Goal: Obtain resource: Download file/media

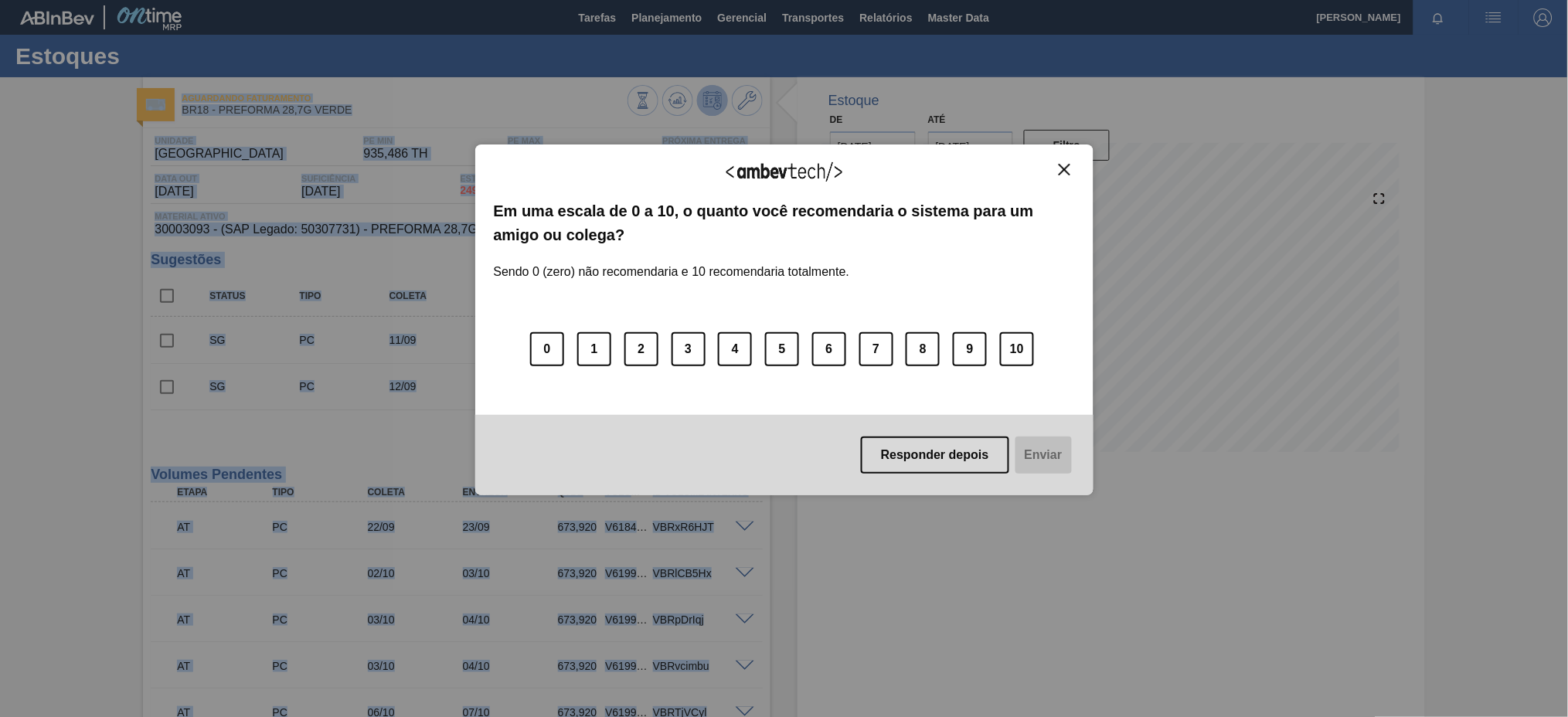
click at [1066, 171] on img "Close" at bounding box center [1064, 169] width 11 height 11
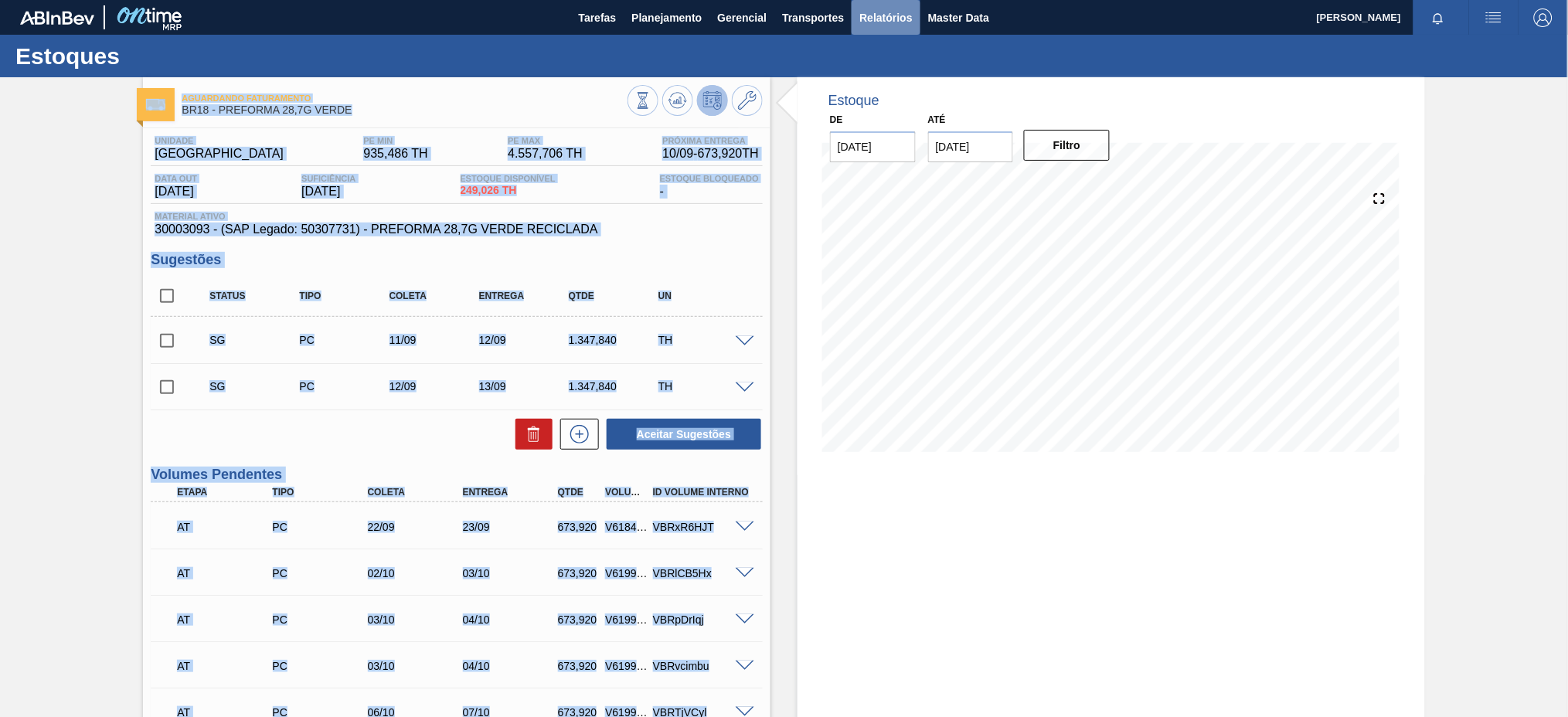
click at [899, 26] on button "Relatórios" at bounding box center [885, 17] width 68 height 35
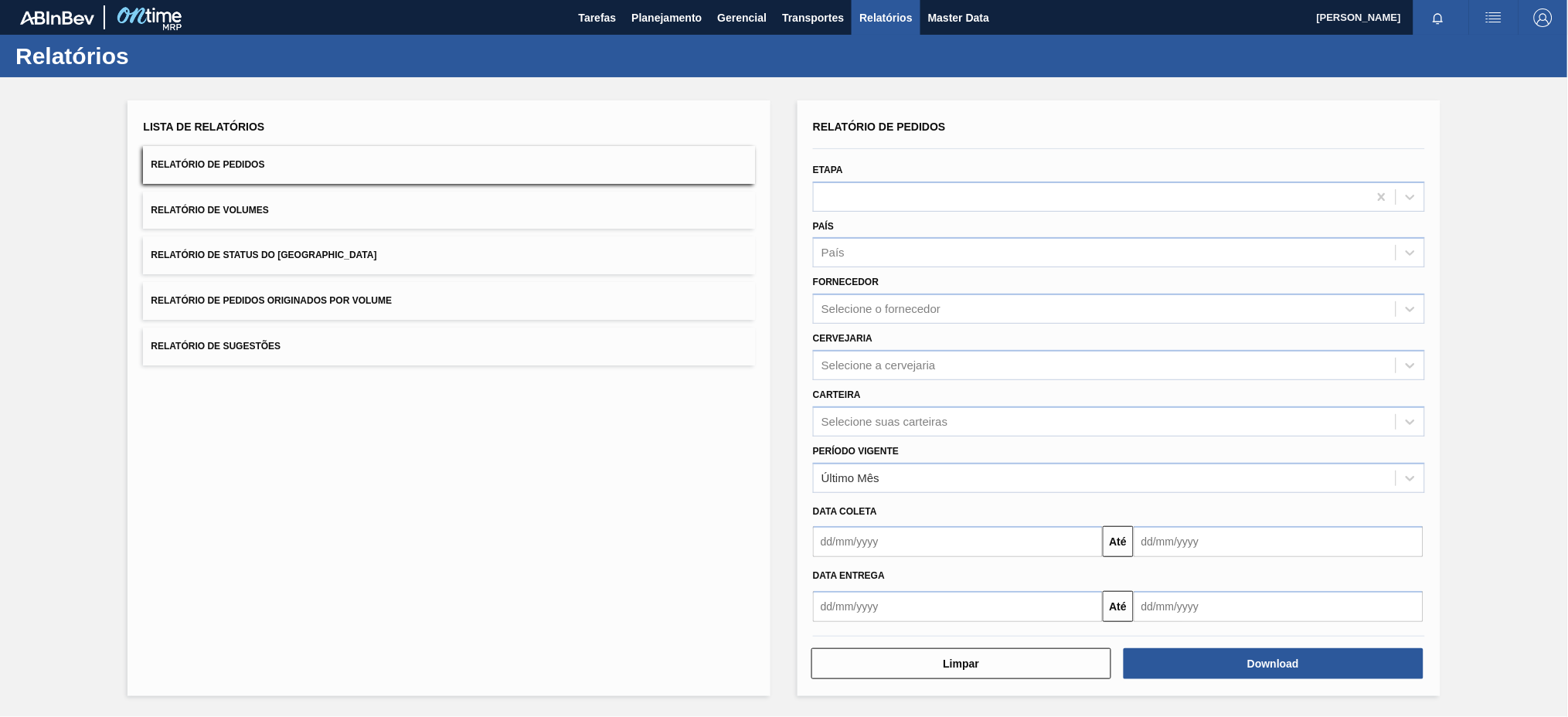
click at [364, 301] on span "Relatório de Pedidos Originados por Volume" at bounding box center [271, 300] width 241 height 10
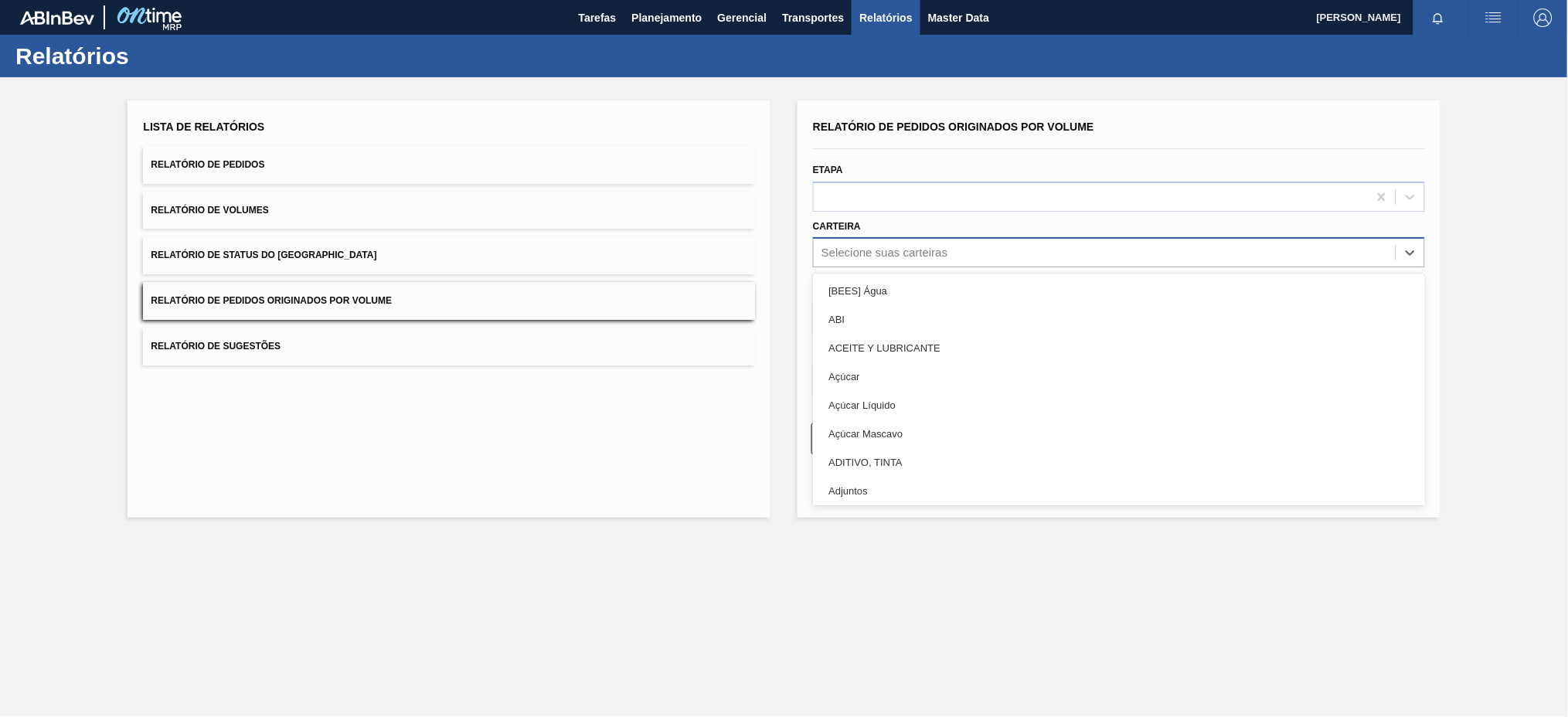
click at [964, 252] on div "Selecione suas carteiras" at bounding box center [1104, 253] width 581 height 23
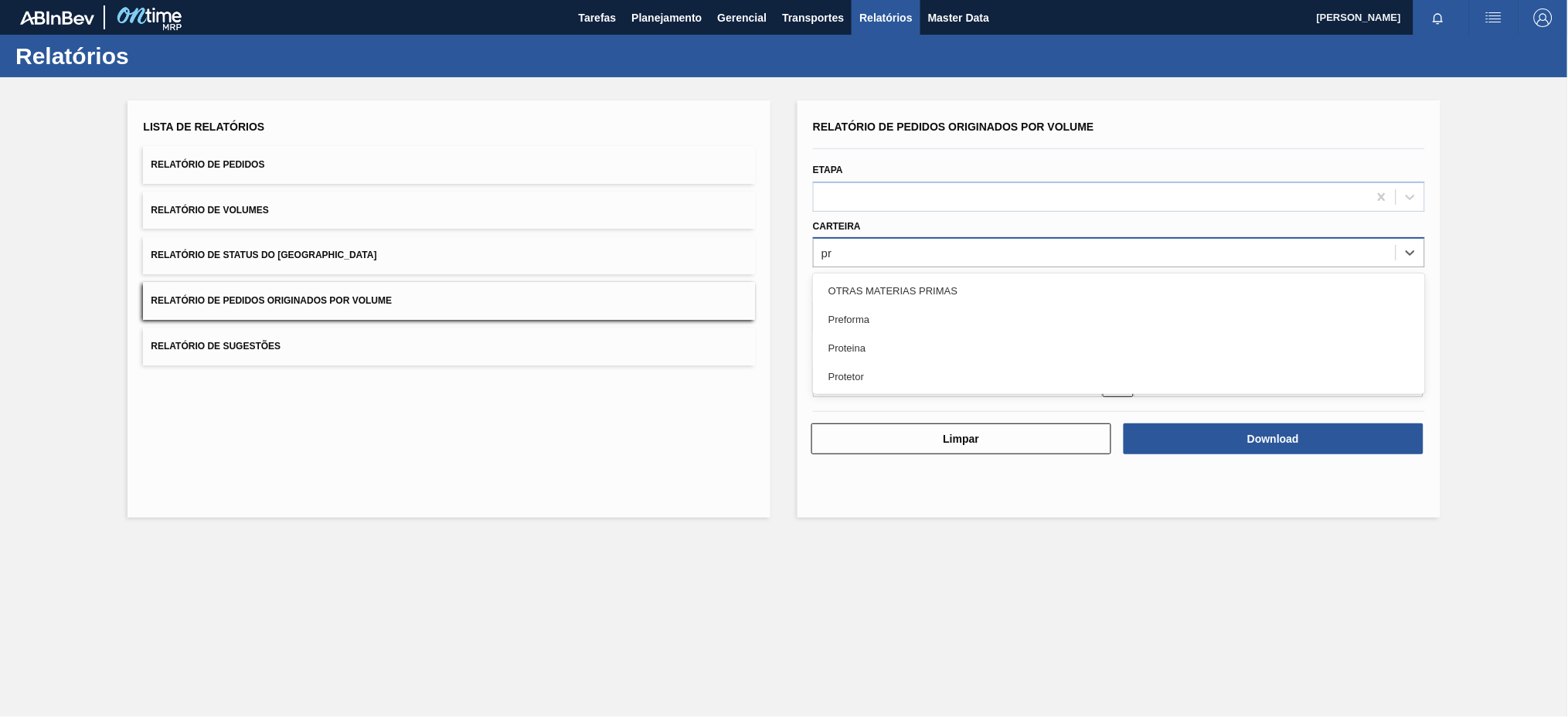
type input "pre"
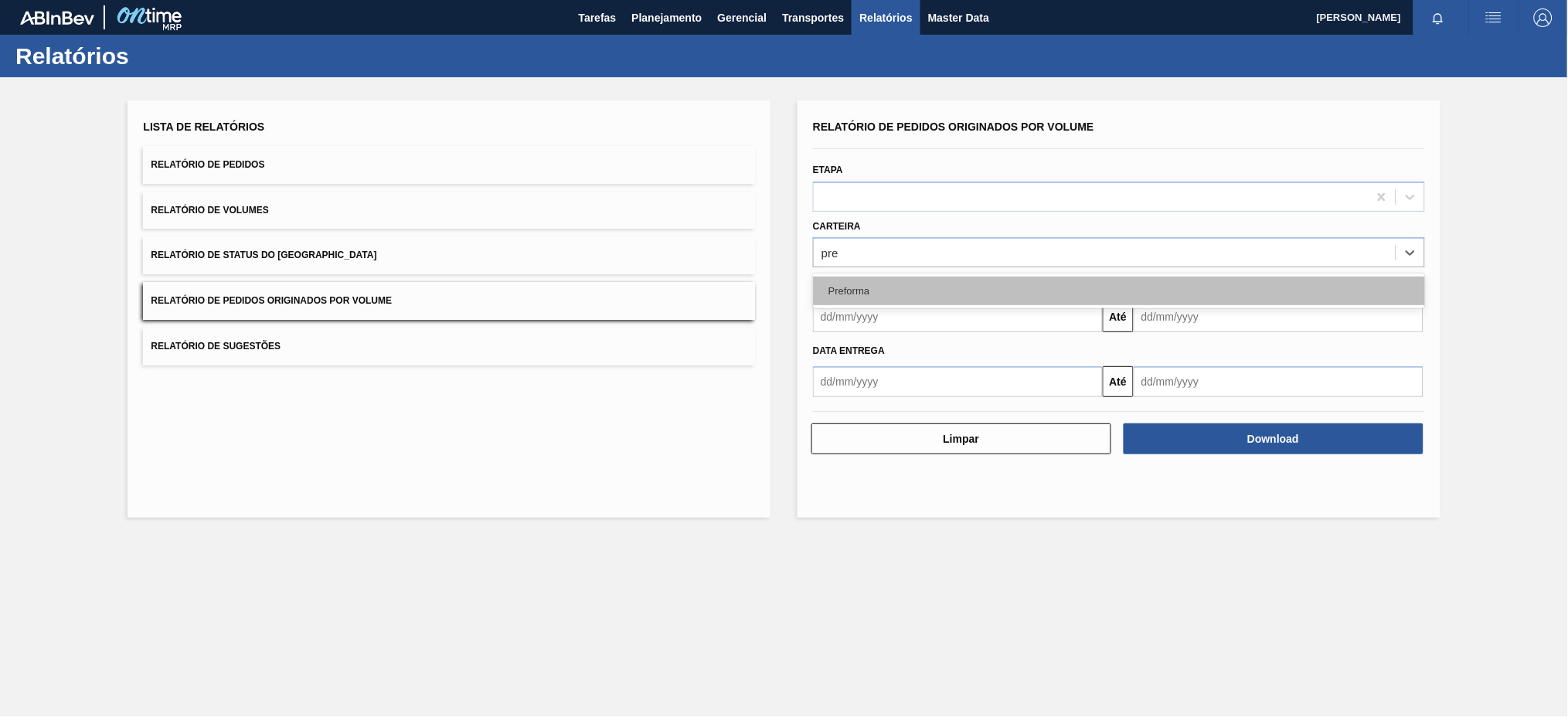
click at [942, 283] on div "Preforma" at bounding box center [1118, 291] width 612 height 28
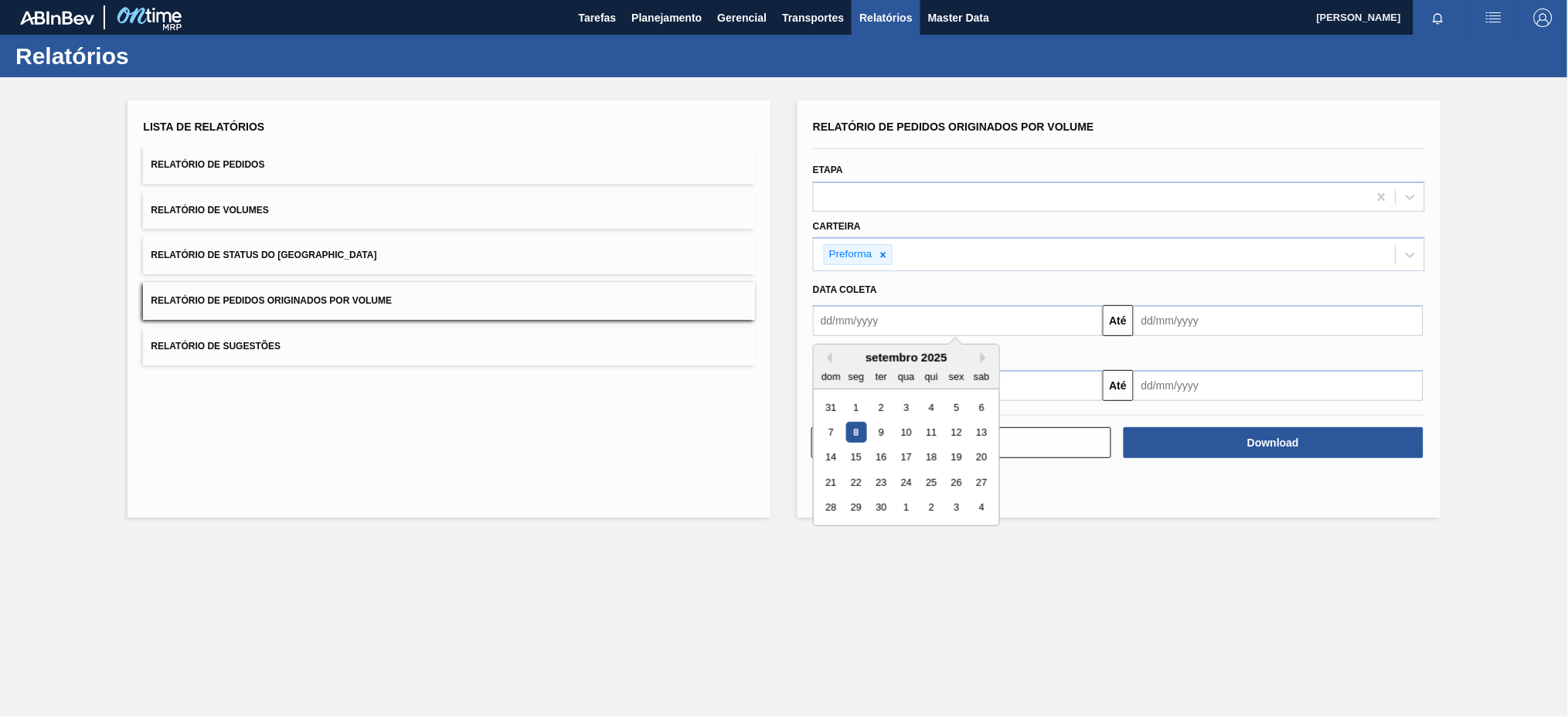
click at [919, 314] on input "text" at bounding box center [958, 320] width 290 height 31
click at [826, 356] on button "Previous Month" at bounding box center [826, 358] width 10 height 10
click at [837, 431] on div "3" at bounding box center [831, 432] width 21 height 21
type input "[DATE]"
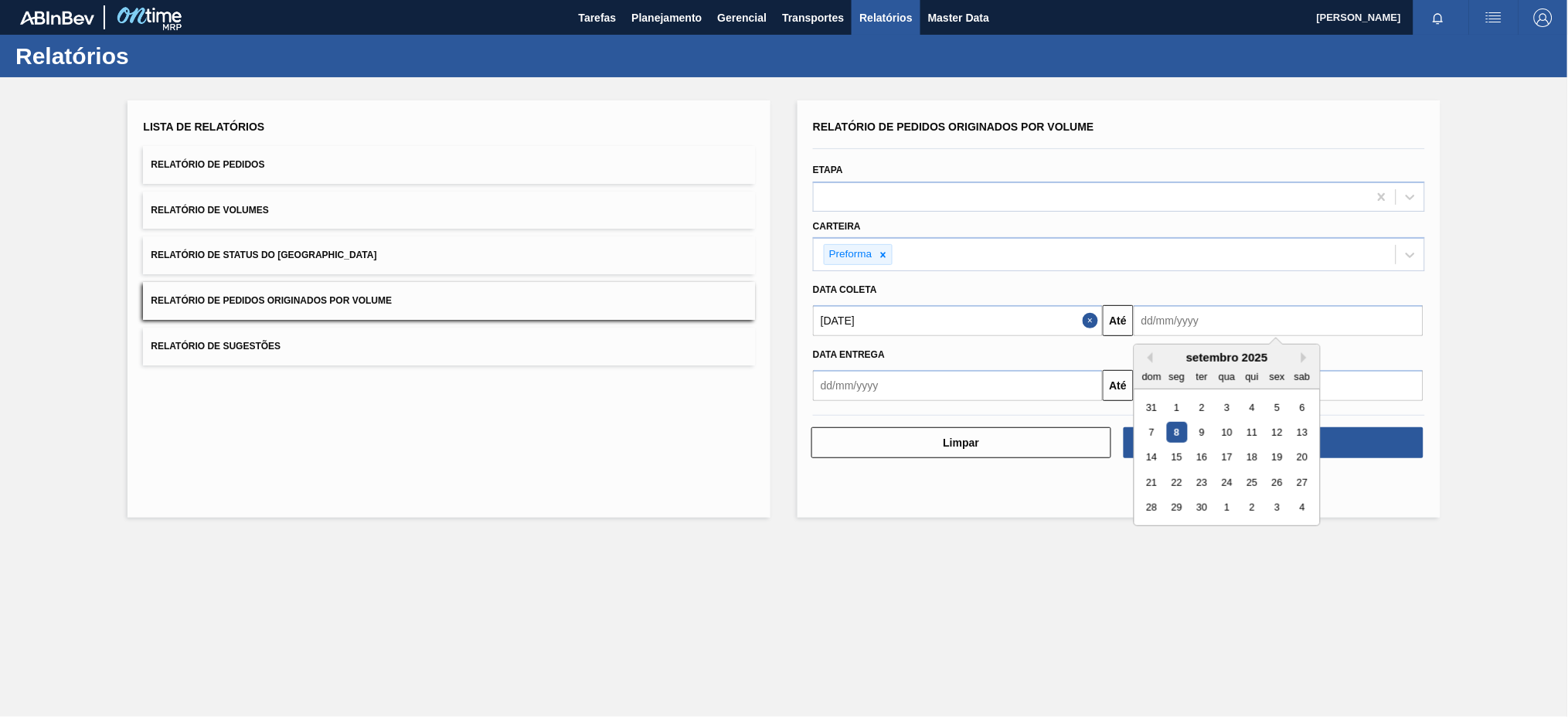
click at [1192, 323] on input "text" at bounding box center [1278, 320] width 290 height 31
click at [1178, 431] on div "8" at bounding box center [1176, 432] width 21 height 21
type input "[DATE]"
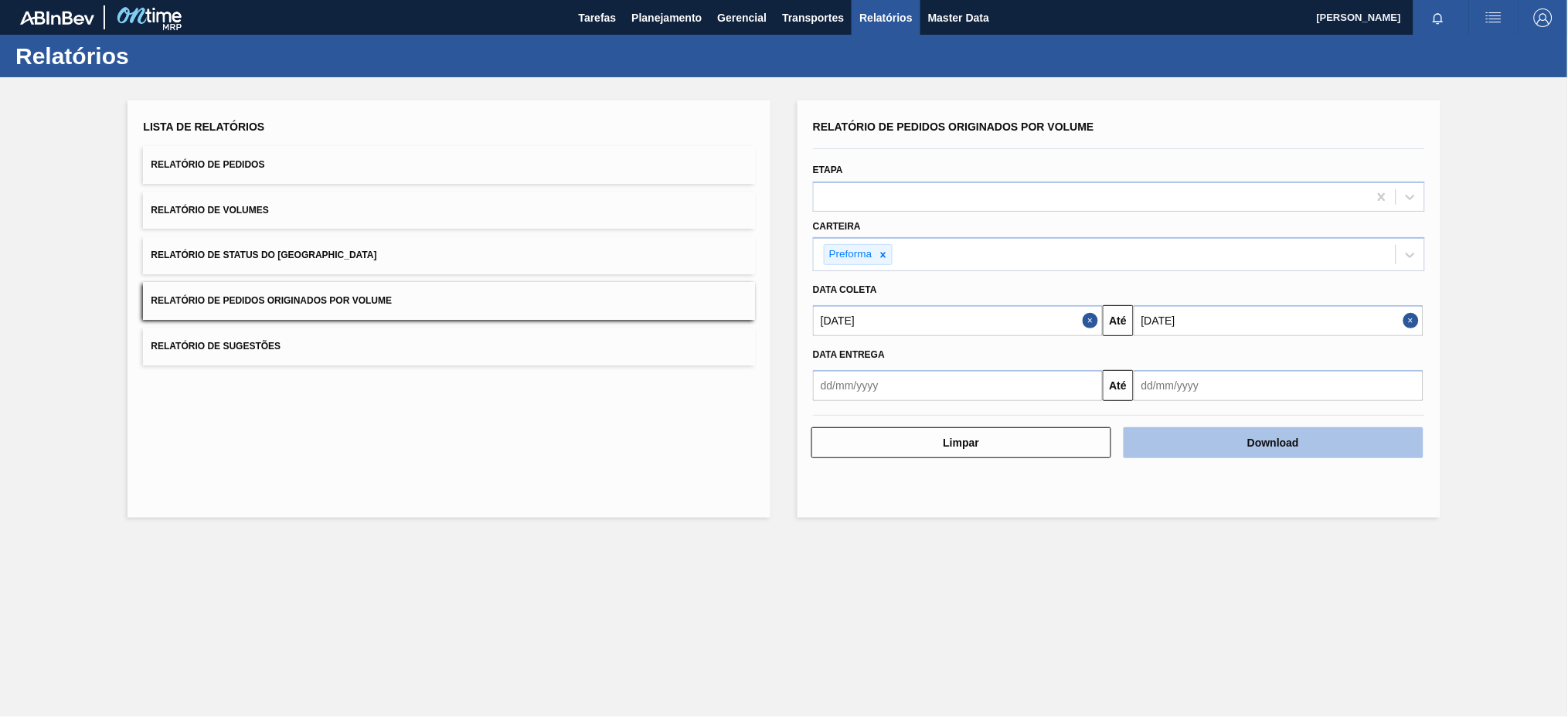
click at [1178, 434] on button "Download" at bounding box center [1273, 442] width 300 height 31
